Goal: Navigation & Orientation: Go to known website

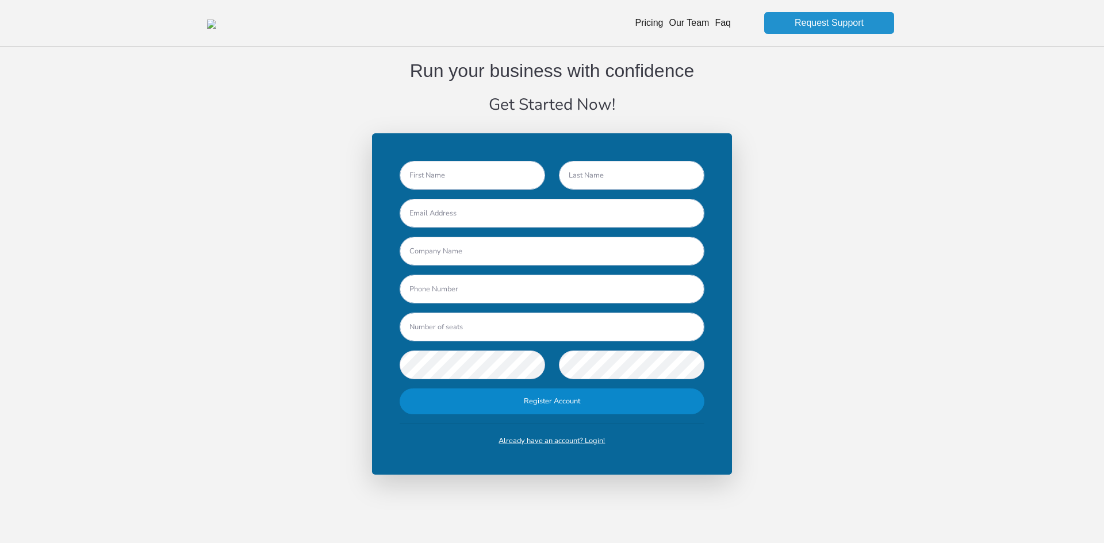
click at [554, 440] on link "Already have an account? Login!" at bounding box center [551, 441] width 106 height 10
click at [559, 443] on link "Already have an account? Login!" at bounding box center [551, 441] width 106 height 10
